Goal: Information Seeking & Learning: Learn about a topic

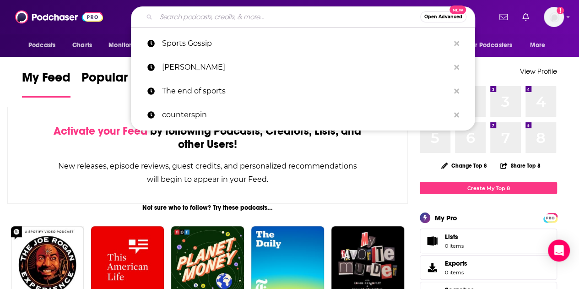
click at [290, 16] on input "Search podcasts, credits, & more..." at bounding box center [288, 17] width 264 height 15
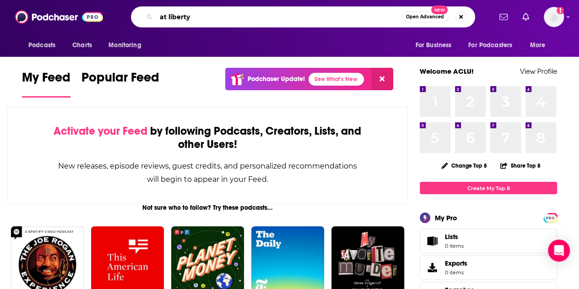
type input "at liberty"
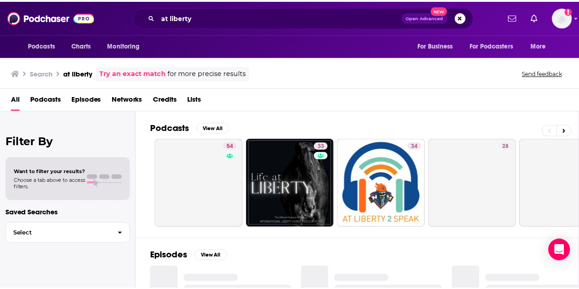
scroll to position [81, 0]
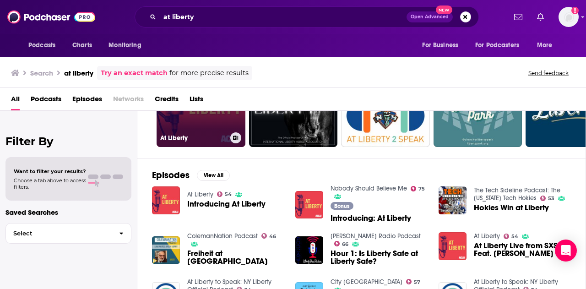
click at [234, 130] on div "54" at bounding box center [234, 97] width 16 height 71
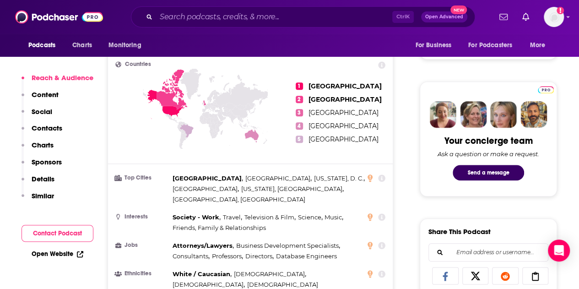
scroll to position [391, 0]
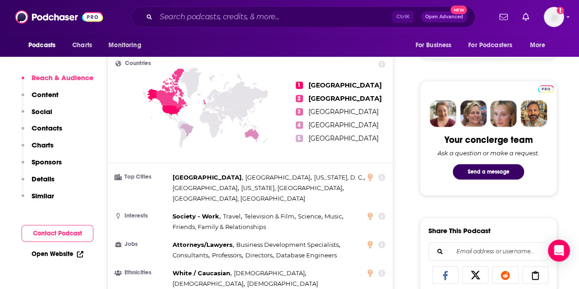
click at [164, 91] on icon at bounding box center [172, 88] width 31 height 40
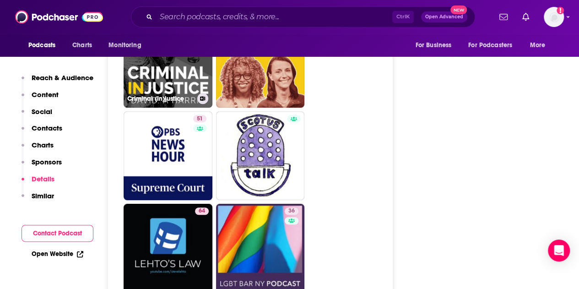
scroll to position [1978, 0]
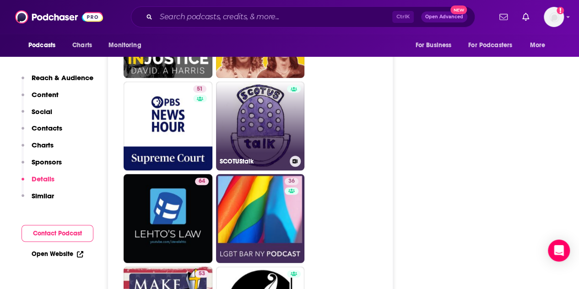
click at [292, 115] on div at bounding box center [294, 120] width 14 height 71
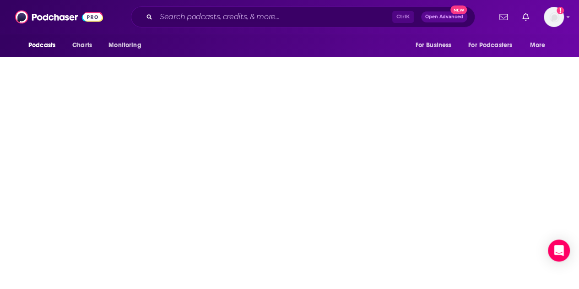
type input "[URL][DOMAIN_NAME]"
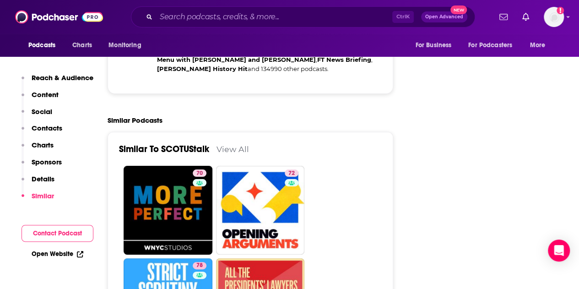
scroll to position [1798, 0]
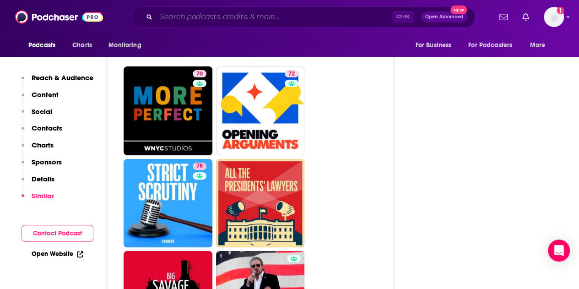
click at [298, 17] on input "Search podcasts, credits, & more..." at bounding box center [274, 17] width 236 height 15
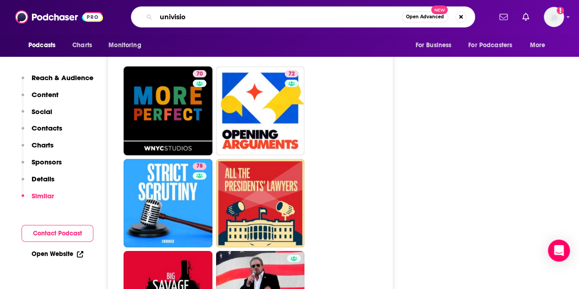
type input "univision"
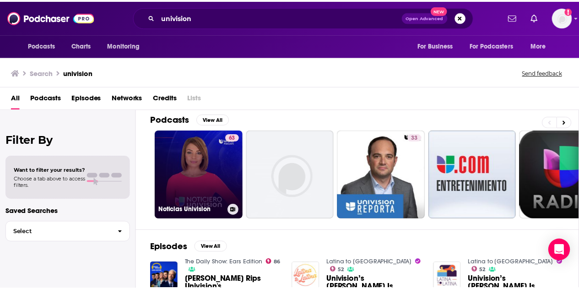
scroll to position [7, 0]
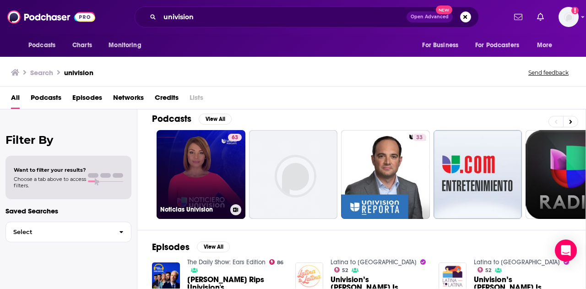
click at [209, 186] on link "63 Noticias Univision" at bounding box center [201, 174] width 89 height 89
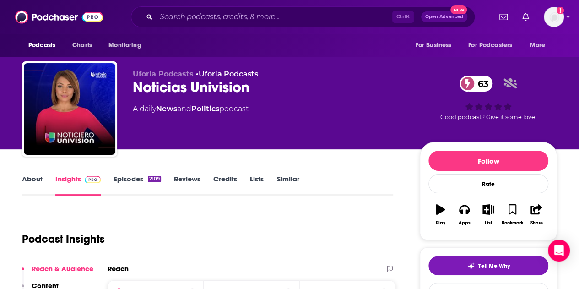
click at [310, 30] on div "Podcasts Charts Monitoring Ctrl K Open Advanced New For Business For Podcasters…" at bounding box center [289, 17] width 579 height 34
click at [300, 20] on input "Search podcasts, credits, & more..." at bounding box center [274, 17] width 236 height 15
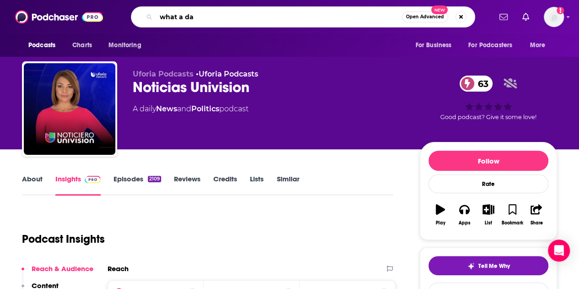
type input "what a day"
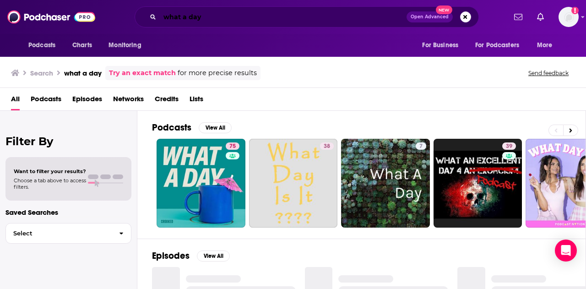
click at [230, 17] on input "what a day" at bounding box center [283, 17] width 247 height 15
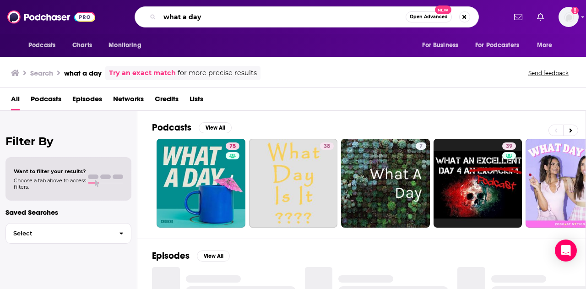
click at [230, 17] on input "what a day" at bounding box center [283, 17] width 246 height 15
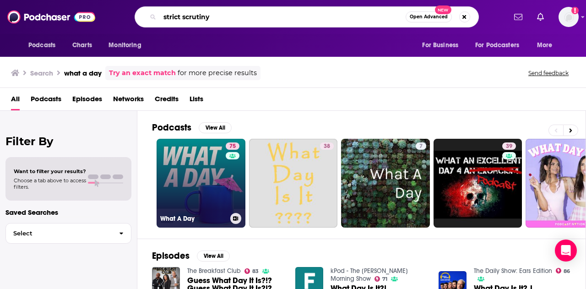
type input "strict scrutiny"
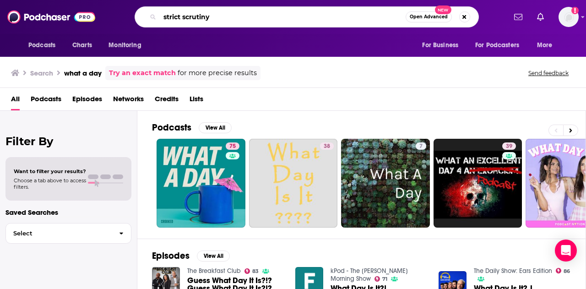
click at [260, 11] on input "strict scrutiny" at bounding box center [283, 17] width 246 height 15
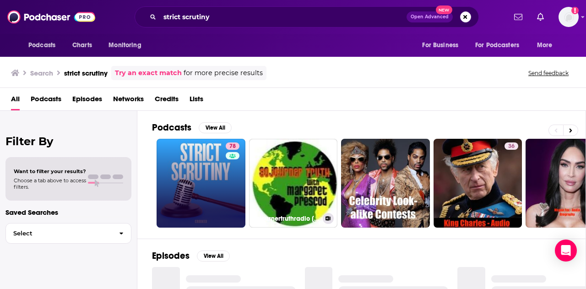
click at [202, 175] on link "78" at bounding box center [201, 183] width 89 height 89
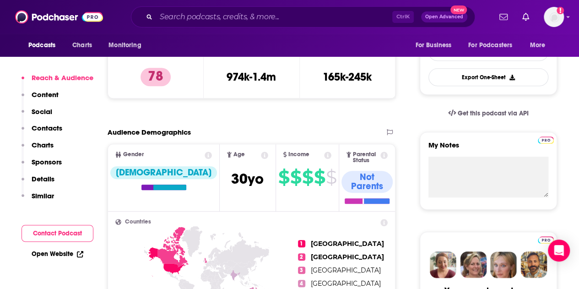
scroll to position [279, 0]
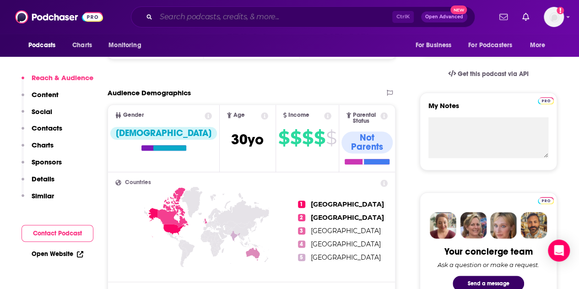
click at [280, 18] on input "Search podcasts, credits, & more..." at bounding box center [274, 17] width 236 height 15
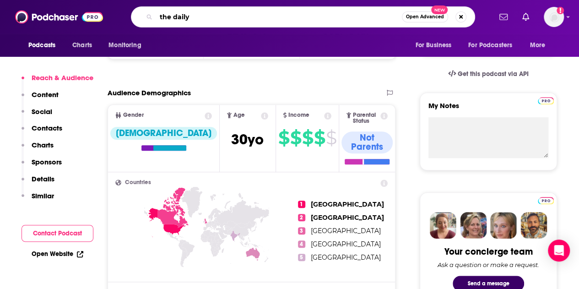
type input "the daily"
click at [279, 30] on div "Podcasts Charts Monitoring the daily Open Advanced New For Business For Podcast…" at bounding box center [289, 17] width 579 height 34
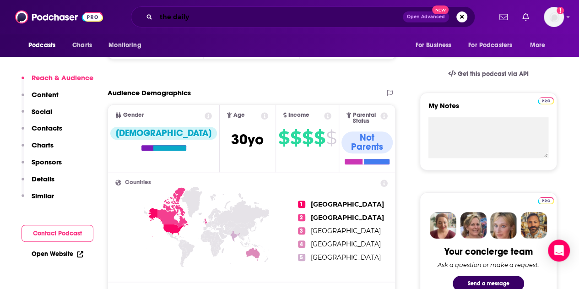
click at [259, 21] on input "the daily" at bounding box center [279, 17] width 247 height 15
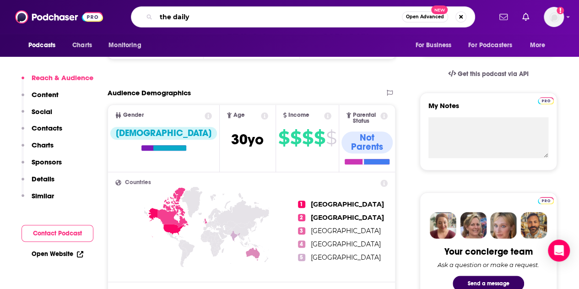
click at [238, 19] on input "the daily" at bounding box center [279, 17] width 246 height 15
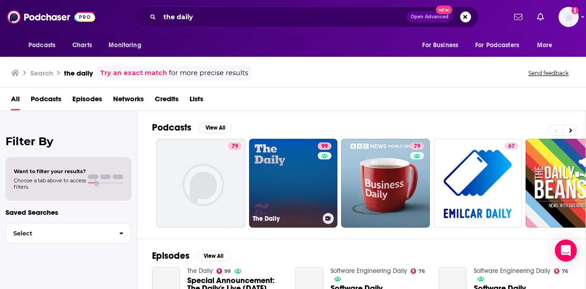
click at [280, 193] on link "99 The Daily" at bounding box center [293, 183] width 89 height 89
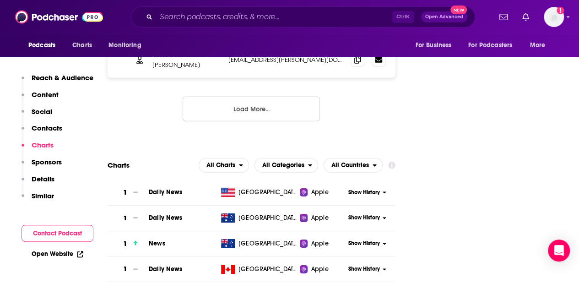
scroll to position [1330, 0]
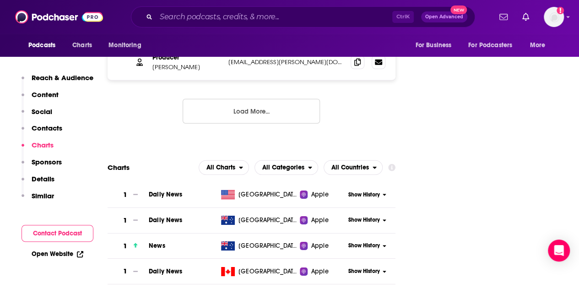
click at [169, 190] on span "Daily News" at bounding box center [166, 194] width 34 height 8
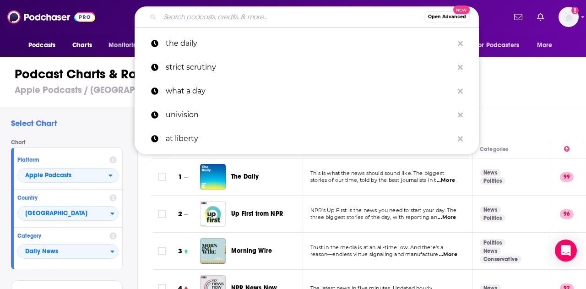
click at [239, 16] on input "Search podcasts, credits, & more..." at bounding box center [292, 17] width 264 height 15
click at [507, 75] on h1 "Podcast Charts & Rankings" at bounding box center [297, 74] width 565 height 16
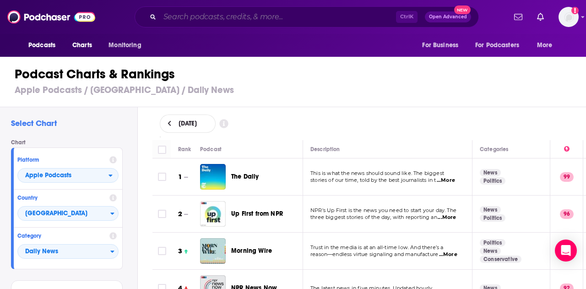
click at [323, 11] on input "Search podcasts, credits, & more..." at bounding box center [278, 17] width 236 height 15
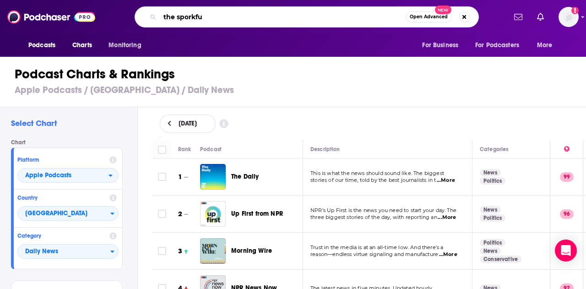
type input "the sporkful"
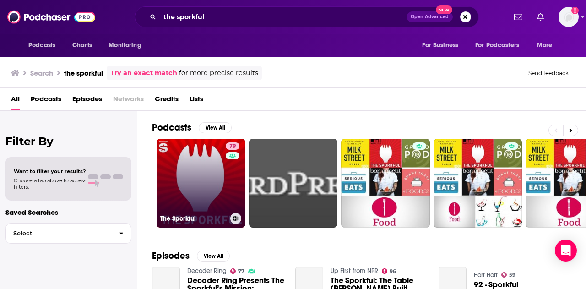
click at [208, 193] on link "79 The Sporkful" at bounding box center [201, 183] width 89 height 89
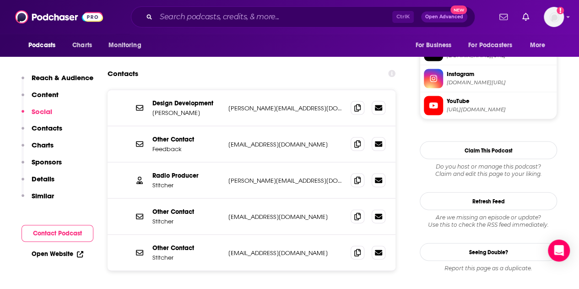
scroll to position [910, 0]
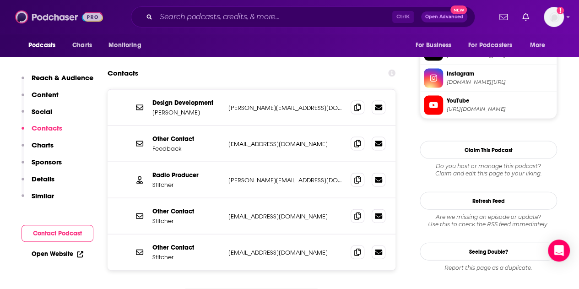
click at [60, 14] on img at bounding box center [59, 16] width 88 height 17
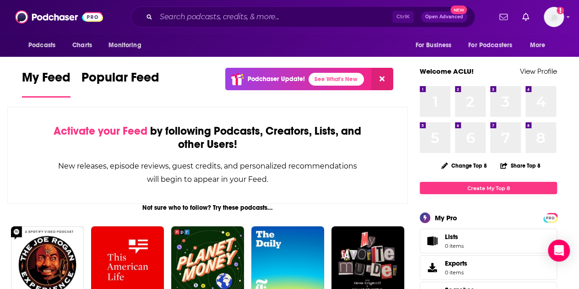
click at [323, 9] on div "Ctrl K Open Advanced New" at bounding box center [303, 16] width 344 height 21
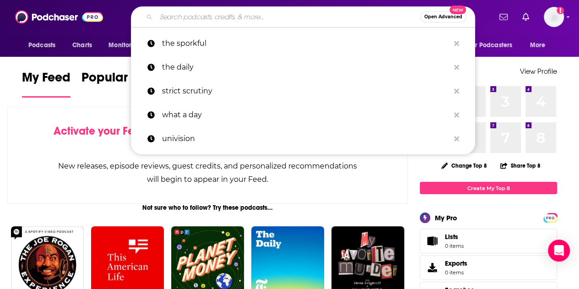
click at [325, 16] on input "Search podcasts, credits, & more..." at bounding box center [288, 17] width 264 height 15
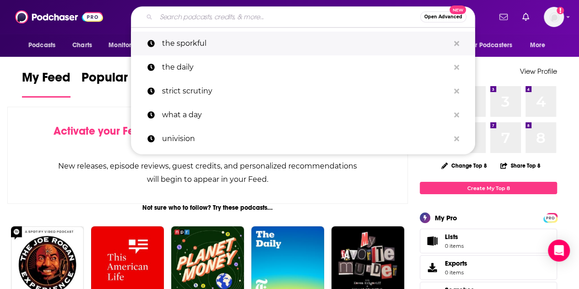
click at [456, 47] on button "Search podcasts, credits, & more..." at bounding box center [457, 43] width 14 height 17
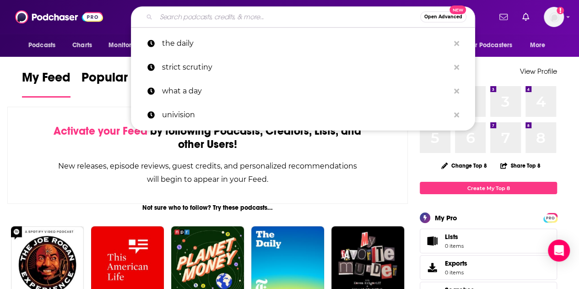
scroll to position [279, 0]
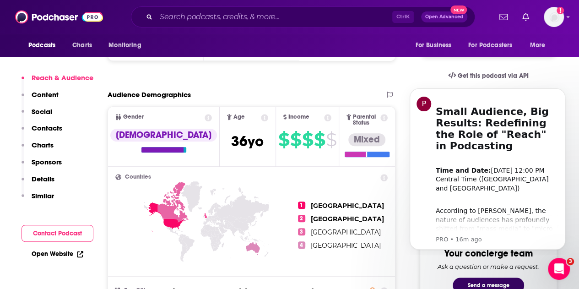
scroll to position [292, 0]
